Goal: Complete application form

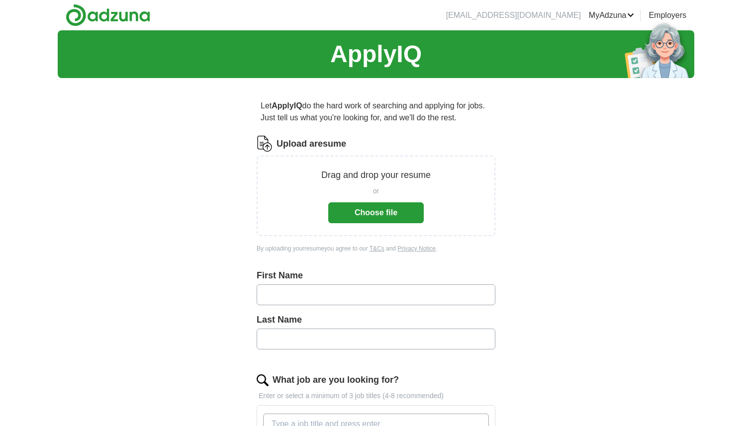
click at [349, 214] on button "Choose file" at bounding box center [376, 213] width 96 height 21
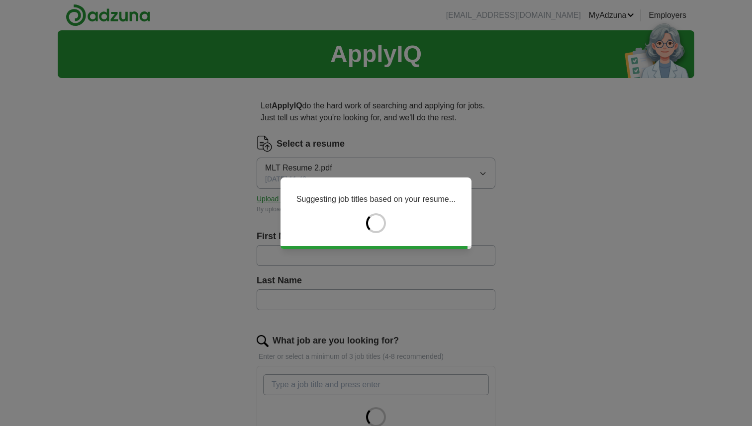
type input "****"
type input "******"
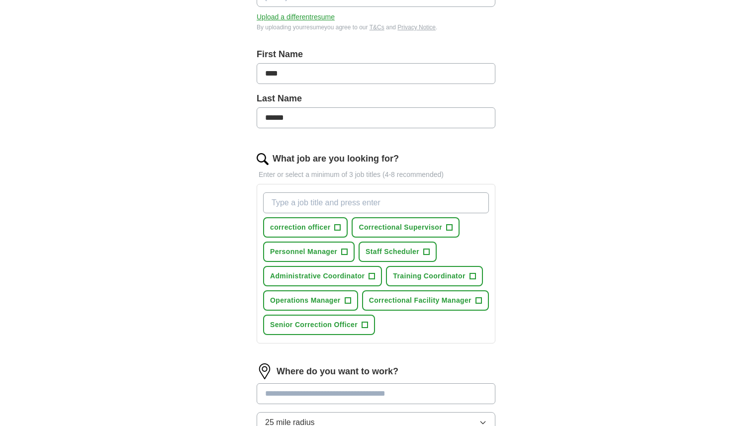
scroll to position [199, 0]
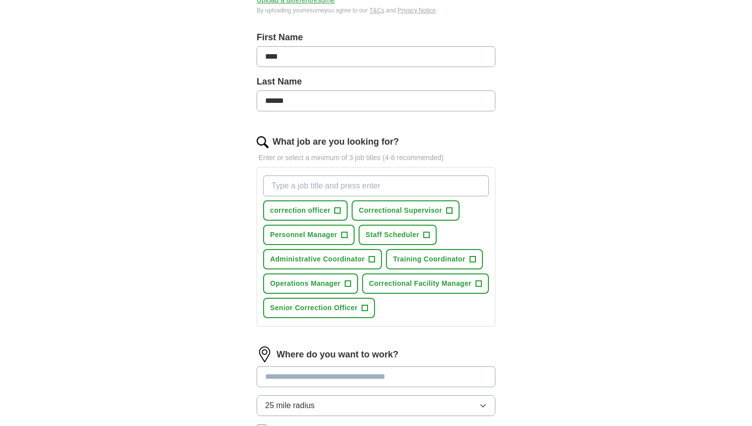
click at [336, 189] on input "What job are you looking for?" at bounding box center [376, 186] width 226 height 21
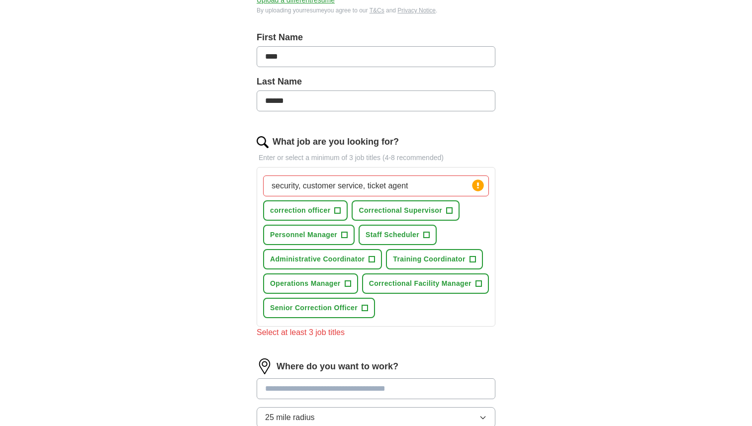
click at [322, 368] on form "Select a resume MLT Resume 2.pdf [DATE] 11:42 Upload a different resume By uplo…" at bounding box center [376, 239] width 239 height 604
click at [412, 186] on input "security, customer service, ticket agent" at bounding box center [376, 186] width 226 height 21
type input "security, customer service, ticket agent,"
click at [286, 400] on input at bounding box center [376, 389] width 239 height 21
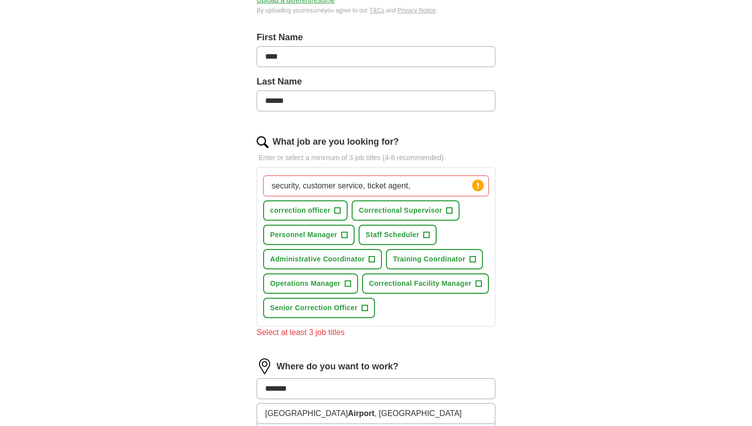
type input "*******"
click at [534, 362] on div "Let ApplyIQ do the hard work of searching and applying for jobs. Just tell us w…" at bounding box center [376, 220] width 318 height 667
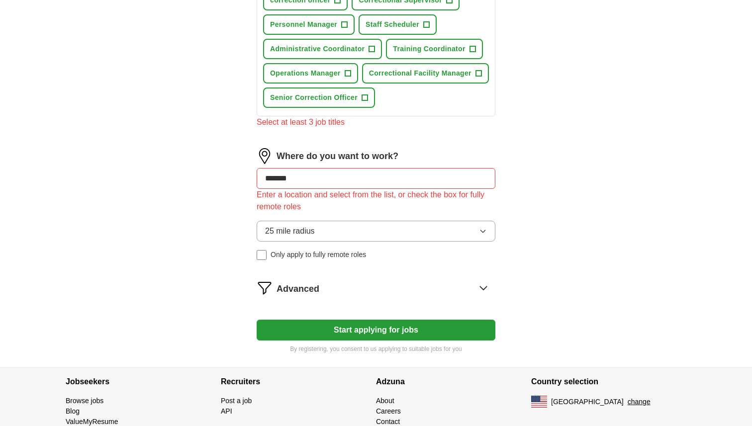
scroll to position [418, 0]
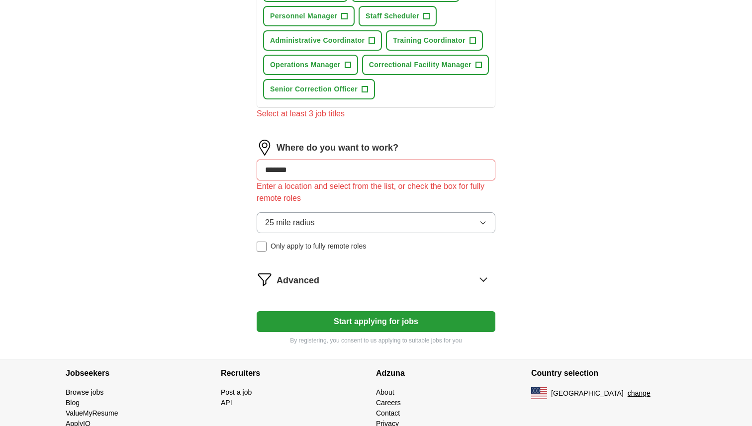
click at [416, 332] on button "Start applying for jobs" at bounding box center [376, 321] width 239 height 21
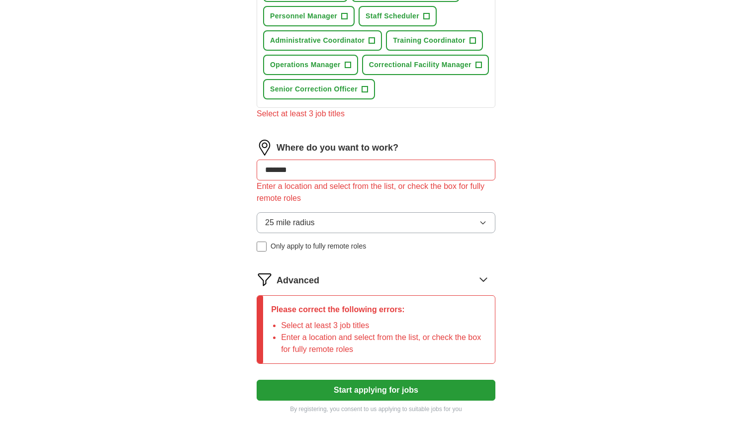
click at [548, 321] on div "ApplyIQ Let ApplyIQ do the hard work of searching and applying for jobs. Just t…" at bounding box center [376, 19] width 637 height 815
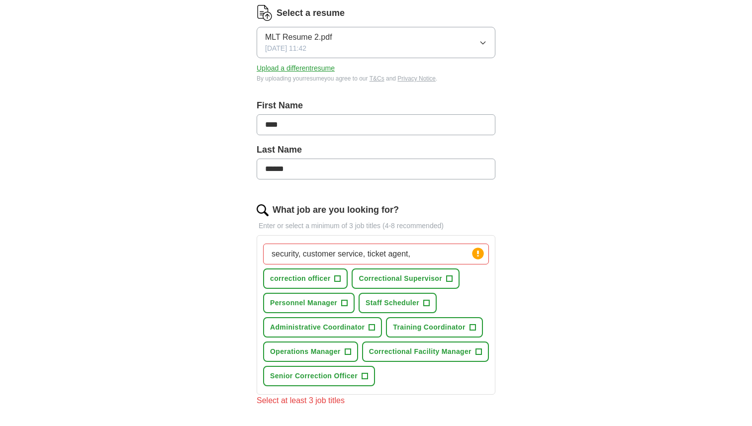
scroll to position [159, 0]
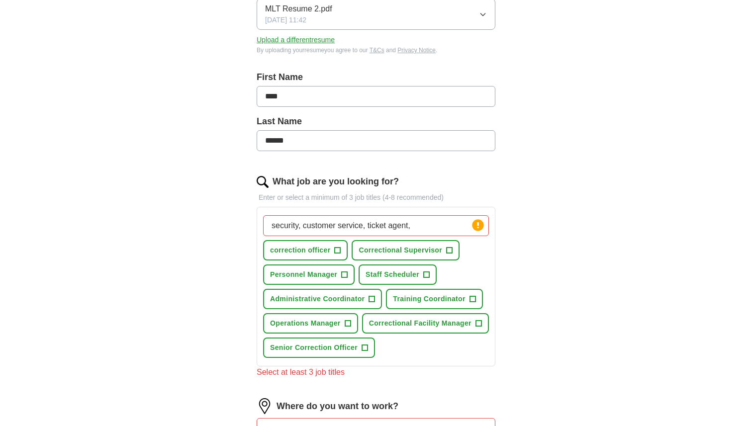
click at [366, 228] on input "security, customer service, ticket agent," at bounding box center [376, 225] width 226 height 21
click at [399, 90] on input "****" at bounding box center [376, 96] width 239 height 21
click at [398, 227] on input "security guard, ticket agent," at bounding box center [376, 225] width 226 height 21
type input "security guard, ticket agent, crew member"
drag, startPoint x: 396, startPoint y: 309, endPoint x: 396, endPoint y: 301, distance: 9.0
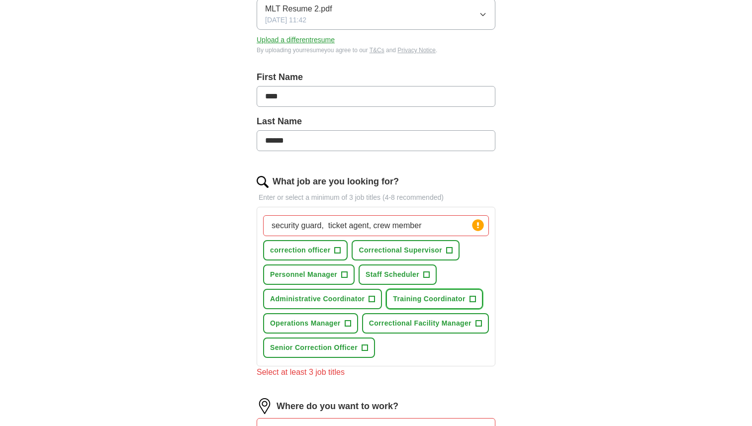
click at [396, 309] on button "Training Coordinator +" at bounding box center [434, 299] width 97 height 20
click at [410, 335] on div "security guard, ticket agent, crew member Press return to add title correction …" at bounding box center [376, 286] width 230 height 151
click at [450, 294] on button "Training Coordinator ✓ ×" at bounding box center [434, 299] width 97 height 20
click at [512, 328] on div "Let ApplyIQ do the hard work of searching and applying for jobs. Just tell us w…" at bounding box center [376, 307] width 318 height 760
